Goal: Task Accomplishment & Management: Manage account settings

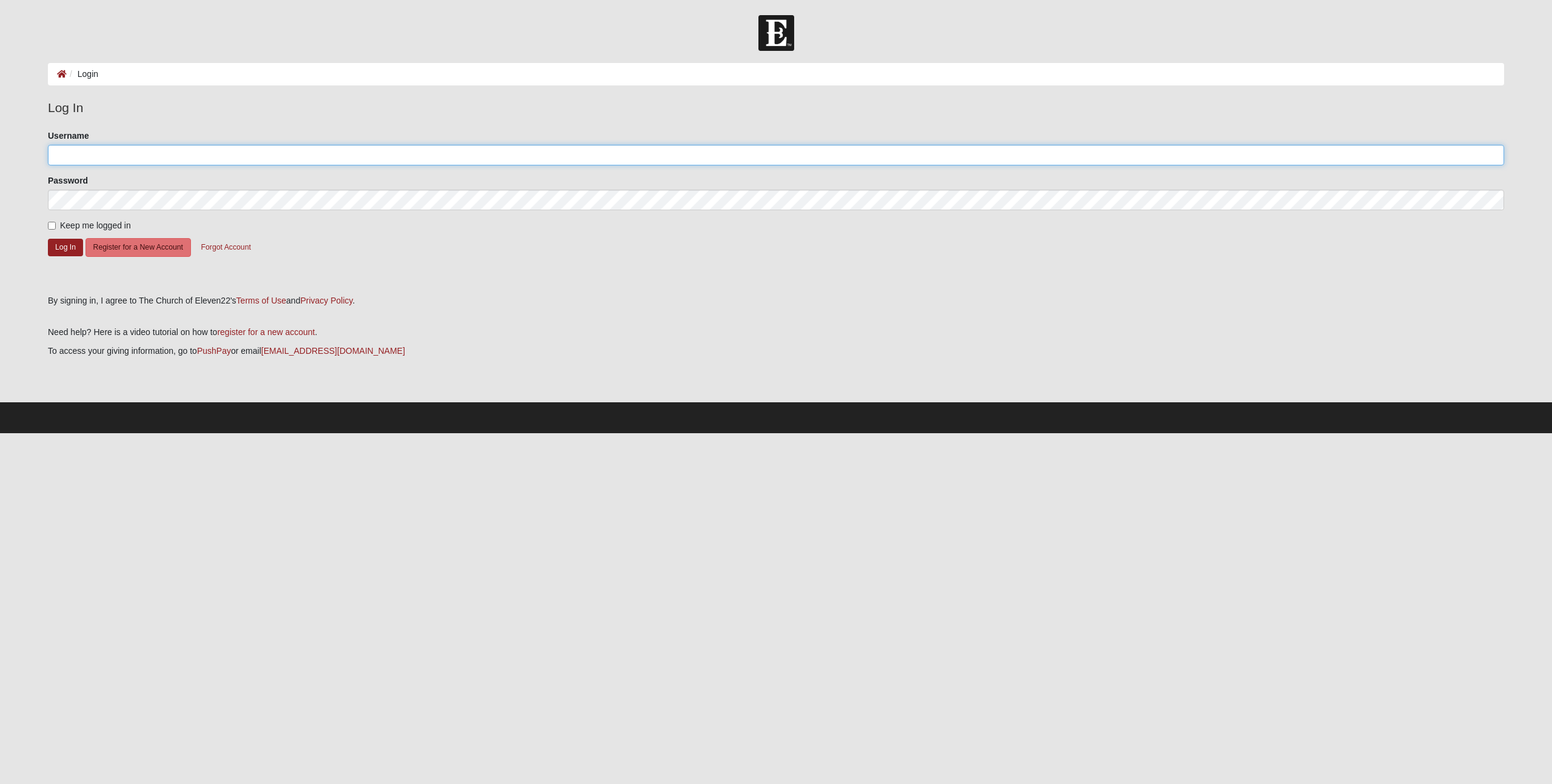
click at [83, 152] on input "Username" at bounding box center [776, 156] width 1456 height 21
type input "rrichmond10"
click at [70, 246] on button "Log In" at bounding box center [65, 248] width 35 height 17
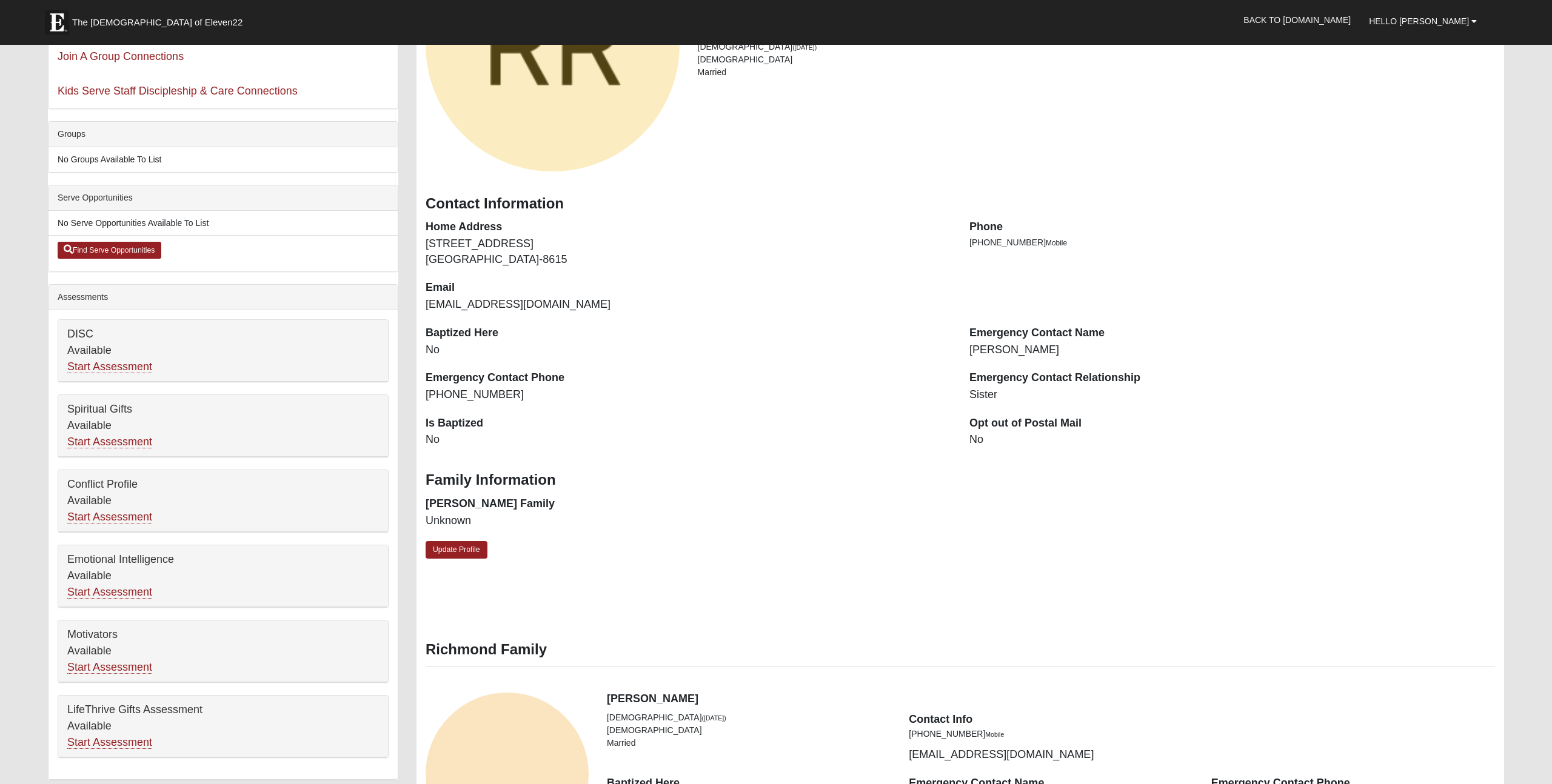
scroll to position [177, 0]
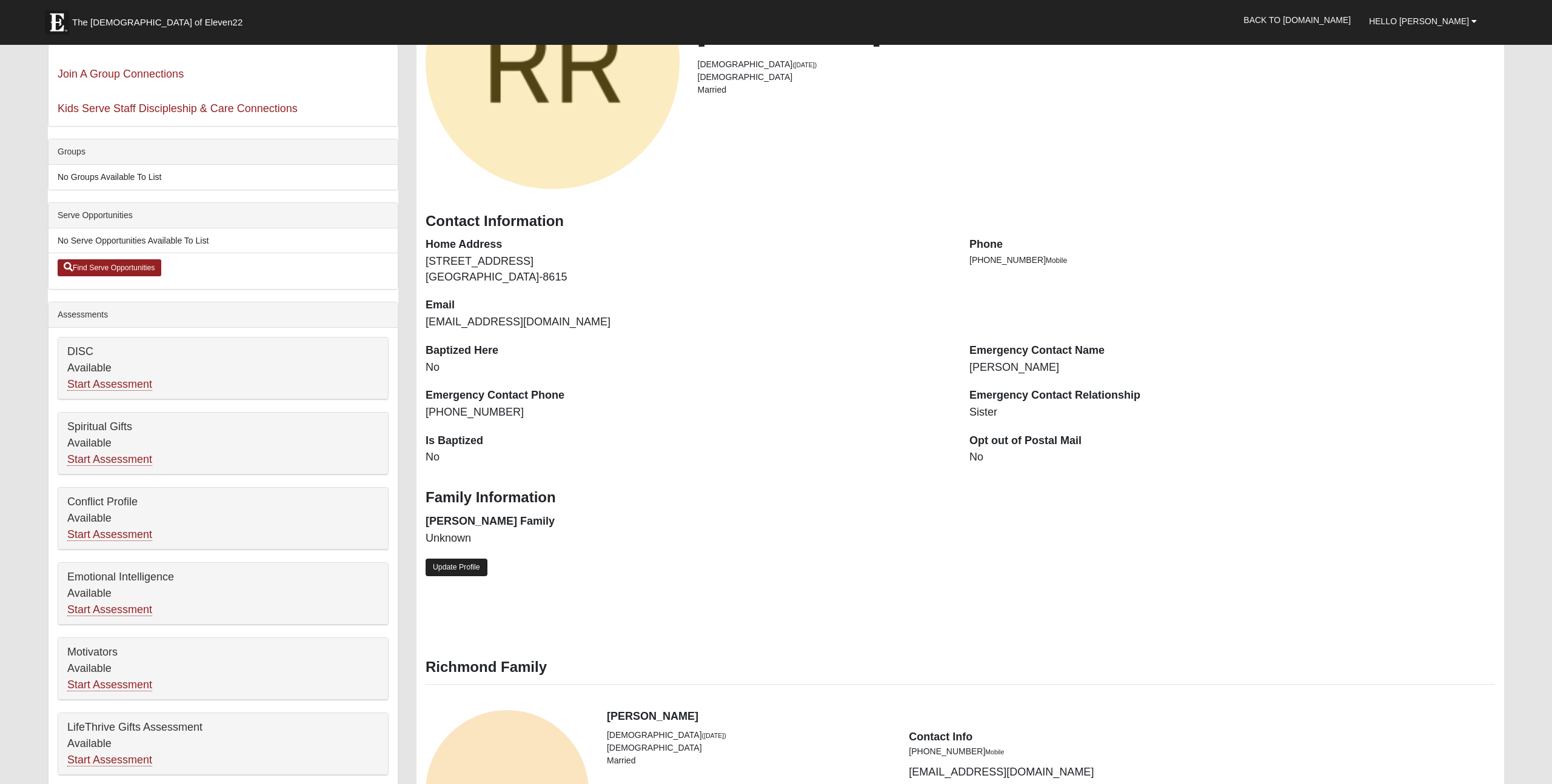
click at [477, 569] on link "Update Profile" at bounding box center [456, 568] width 62 height 17
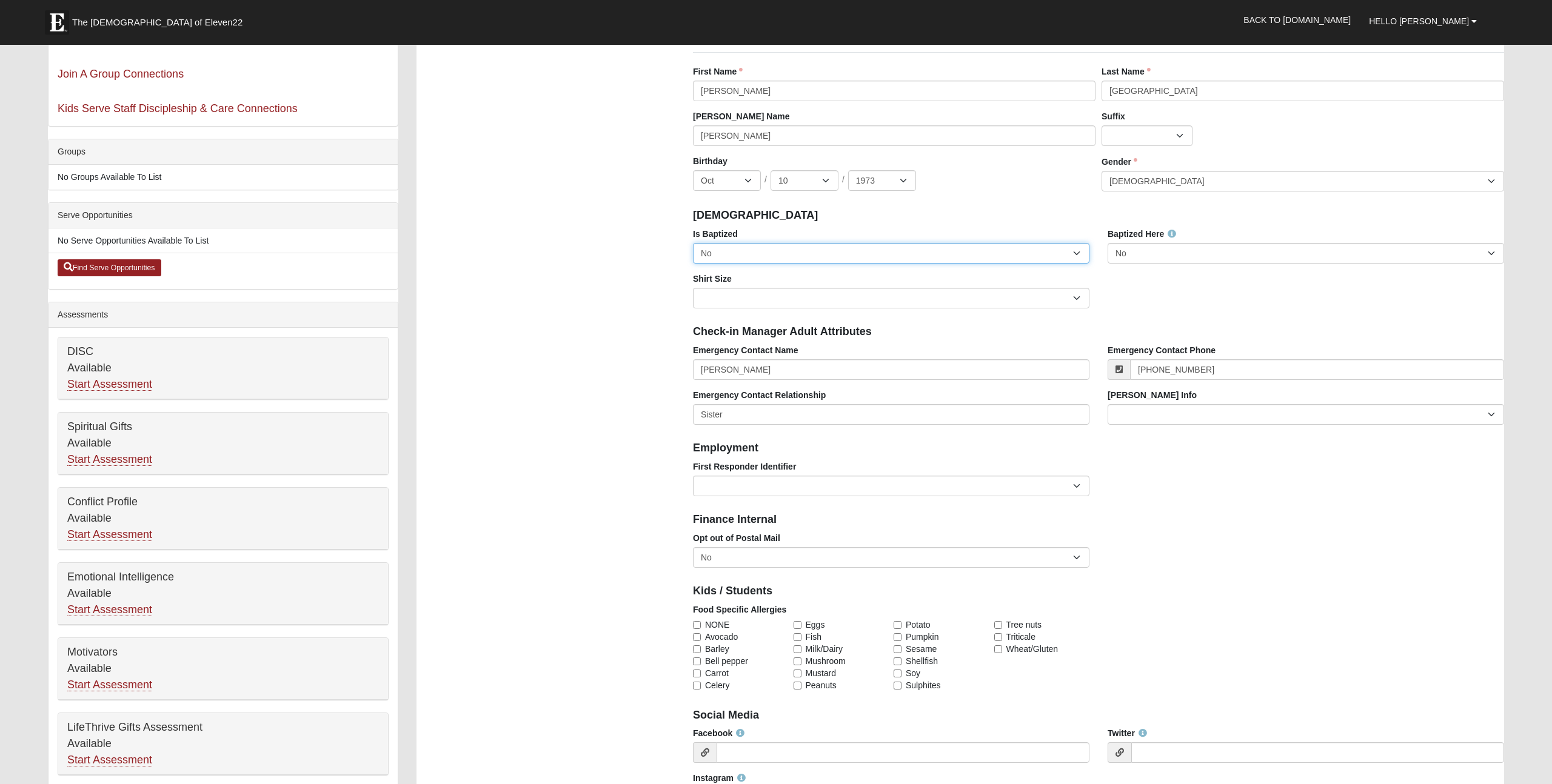
click at [1076, 256] on select "No Yes" at bounding box center [891, 254] width 396 height 21
select select "True"
click at [693, 243] on select "No Yes" at bounding box center [891, 254] width 396 height 21
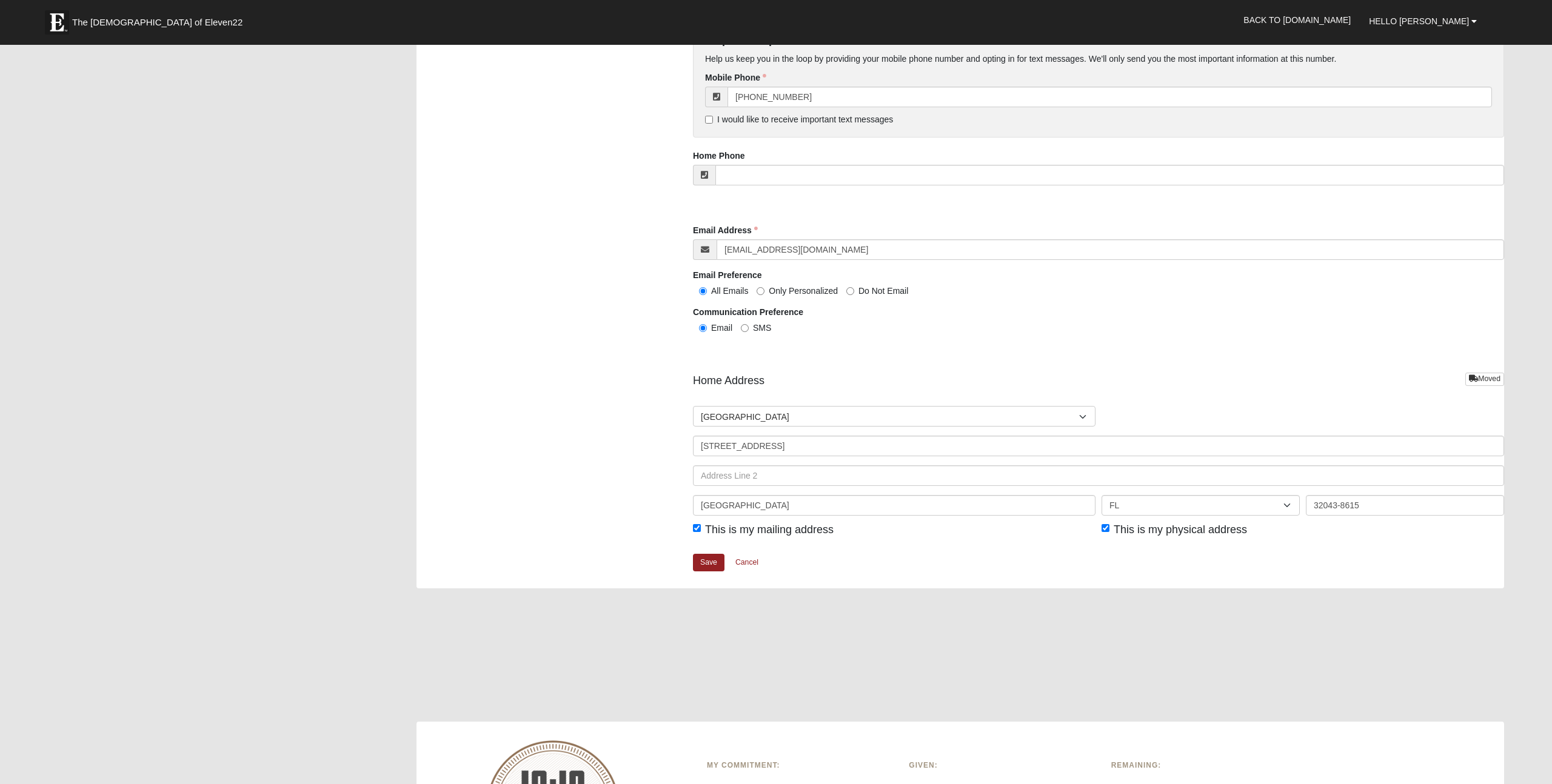
scroll to position [1129, 0]
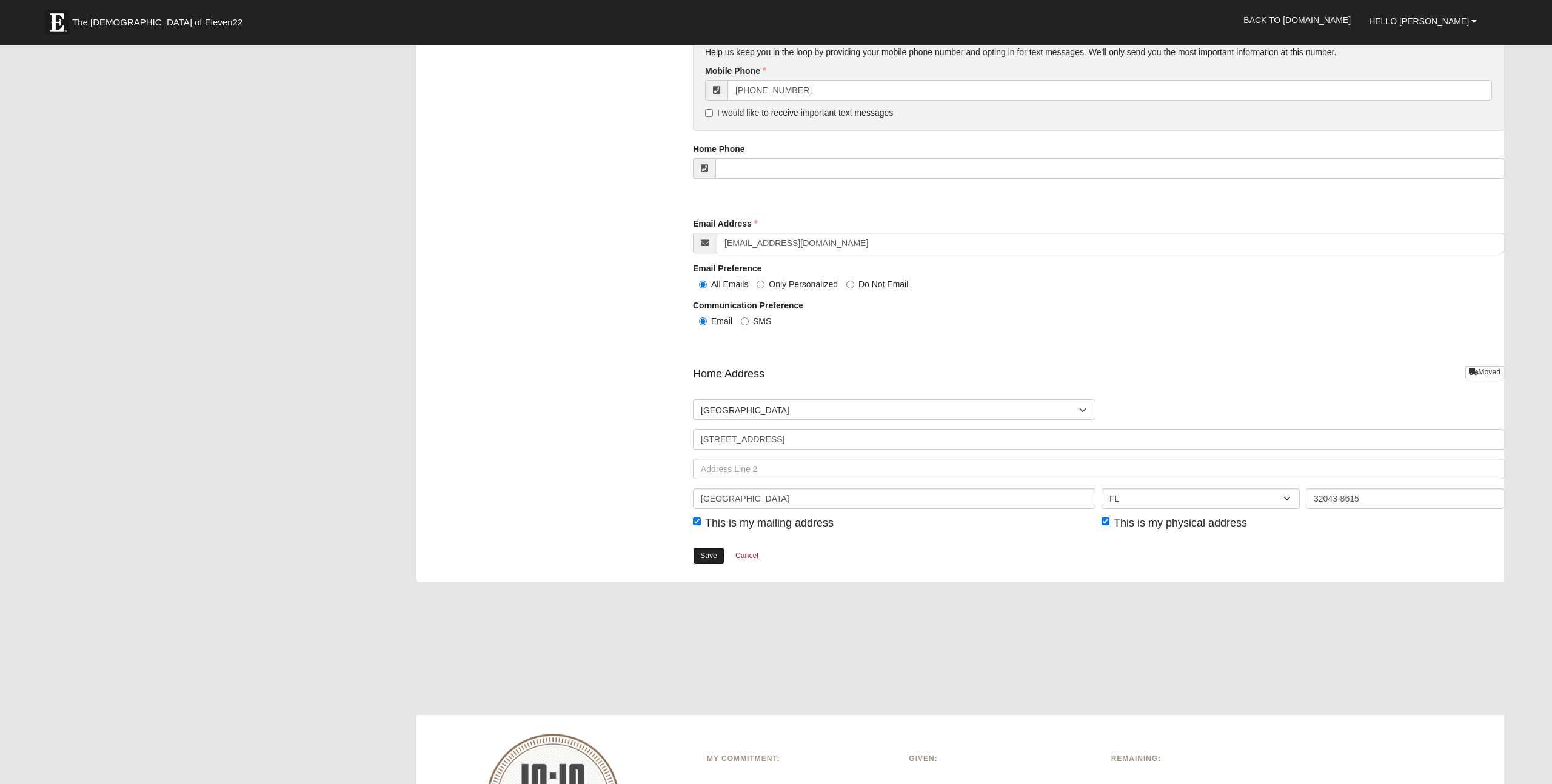
click at [715, 557] on link "Save" at bounding box center [709, 556] width 31 height 17
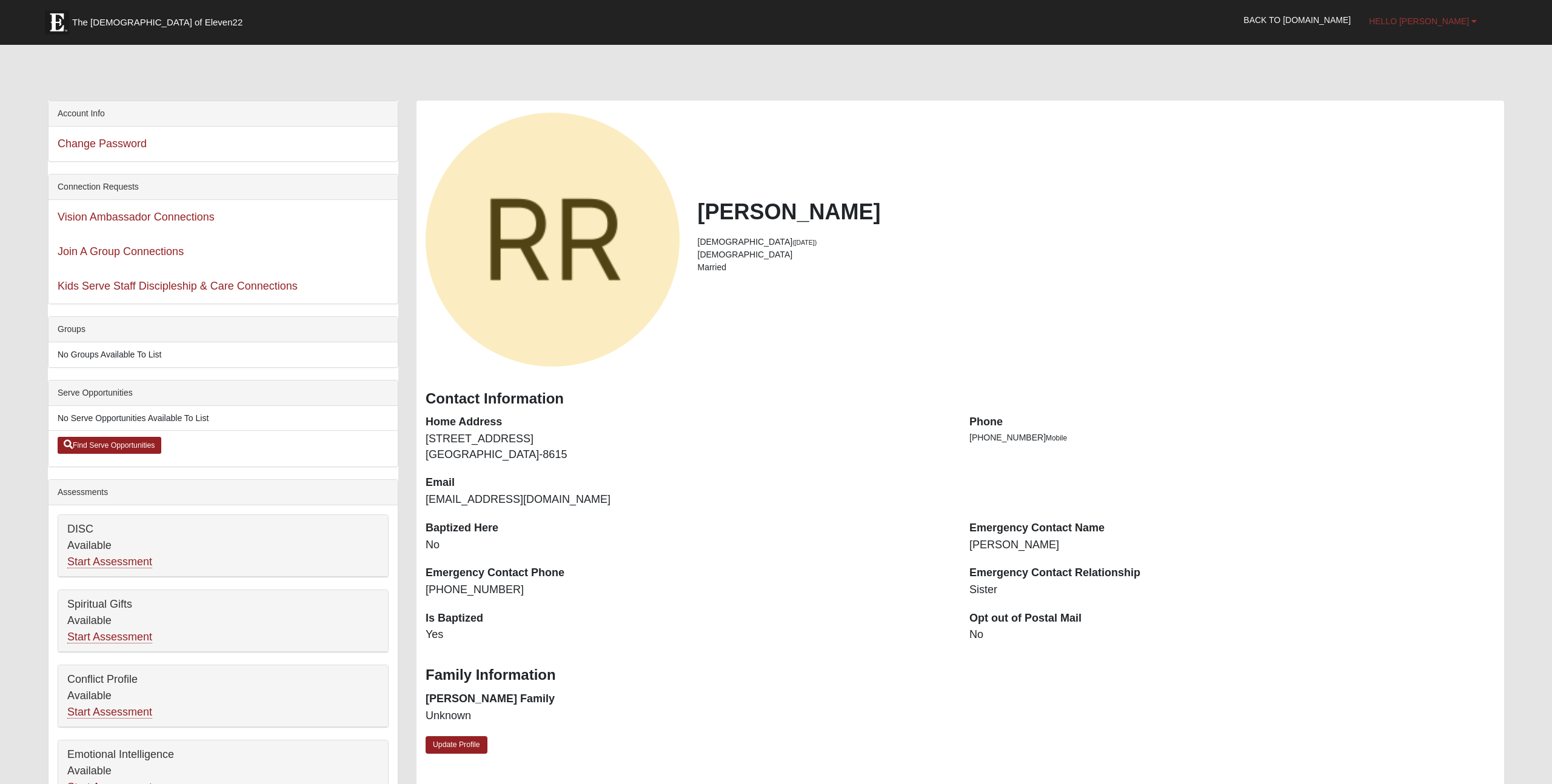
click at [1444, 23] on span "Hello [PERSON_NAME]" at bounding box center [1418, 21] width 100 height 10
click at [1433, 49] on link "My Account" at bounding box center [1421, 48] width 96 height 16
click at [51, 27] on img at bounding box center [57, 23] width 24 height 24
